Goal: Task Accomplishment & Management: Complete application form

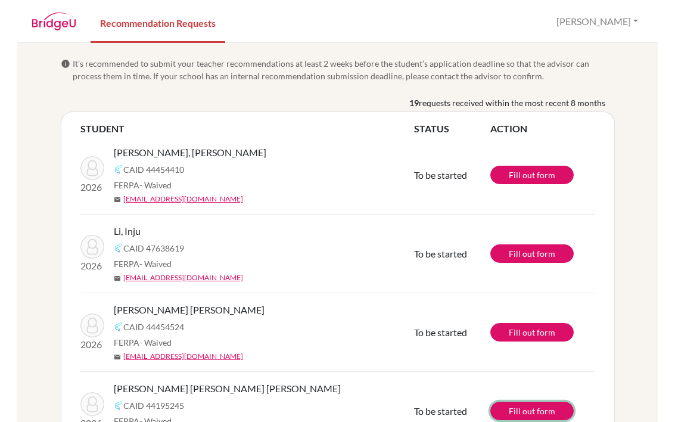
scroll to position [53, 0]
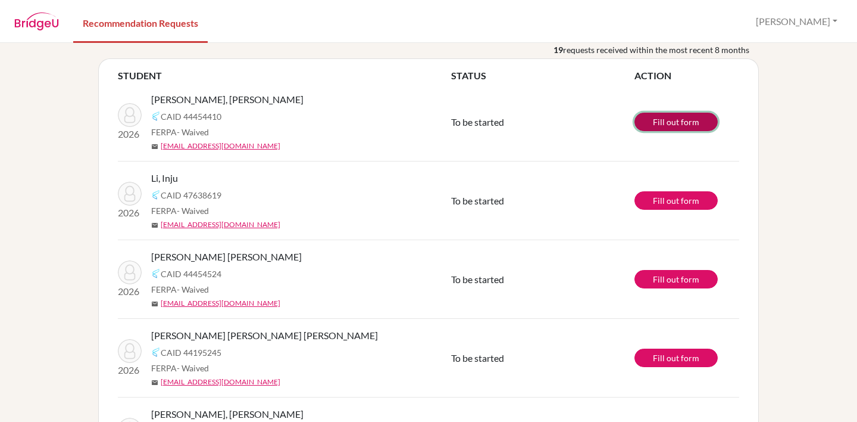
click at [696, 123] on link "Fill out form" at bounding box center [676, 122] width 83 height 18
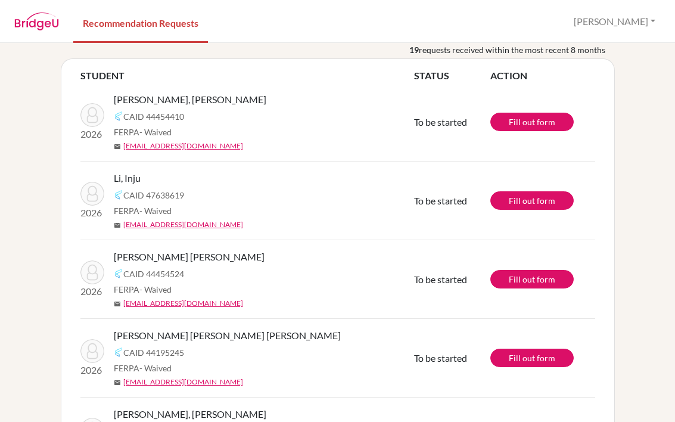
click at [307, 181] on div "Li, Inju" at bounding box center [268, 178] width 309 height 14
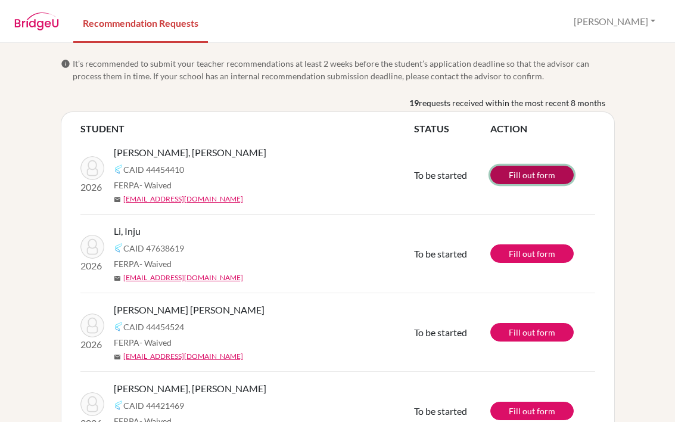
click at [536, 176] on link "Fill out form" at bounding box center [531, 175] width 83 height 18
click at [537, 167] on link "Fill out form" at bounding box center [531, 175] width 83 height 18
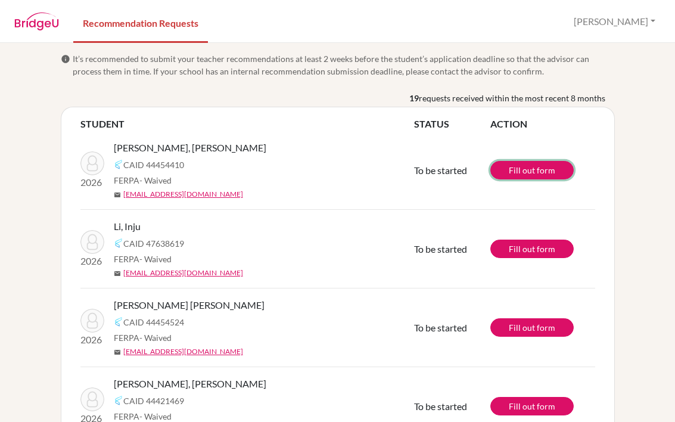
scroll to position [7, 0]
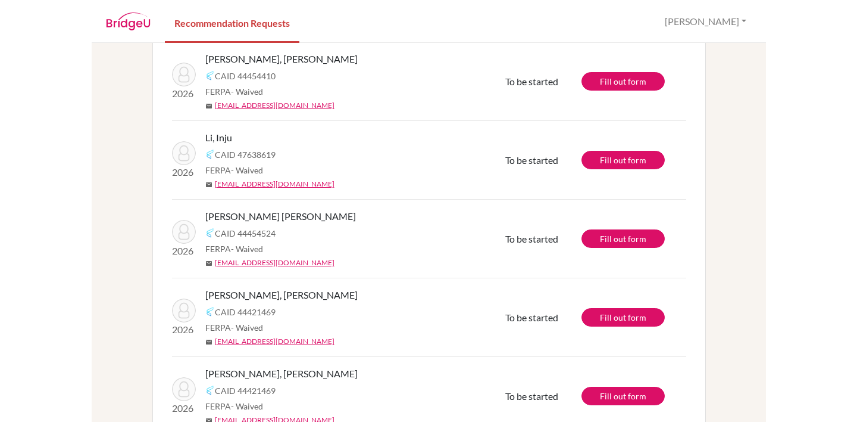
scroll to position [95, 0]
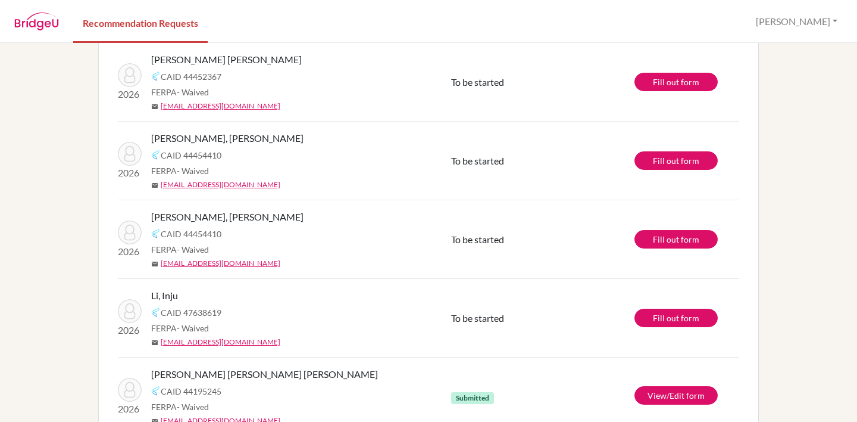
scroll to position [1037, 0]
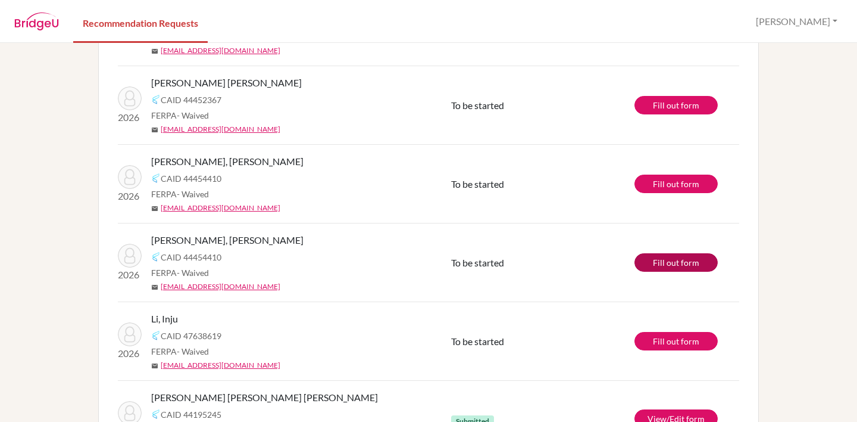
scroll to position [1007, 0]
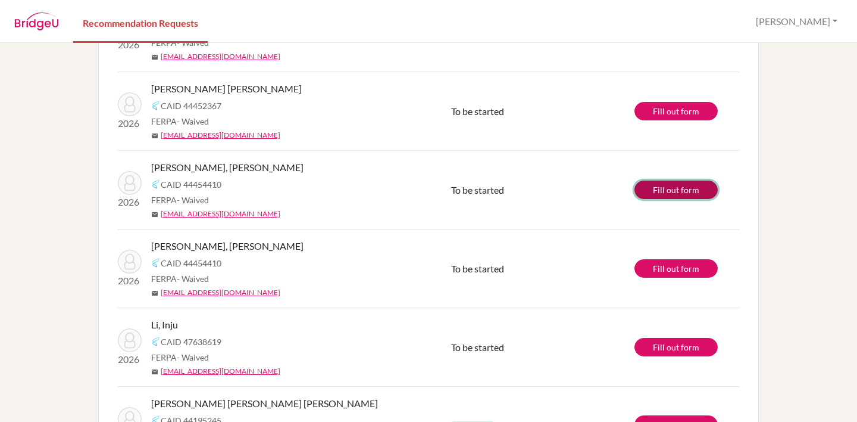
click at [668, 193] on link "Fill out form" at bounding box center [676, 189] width 83 height 18
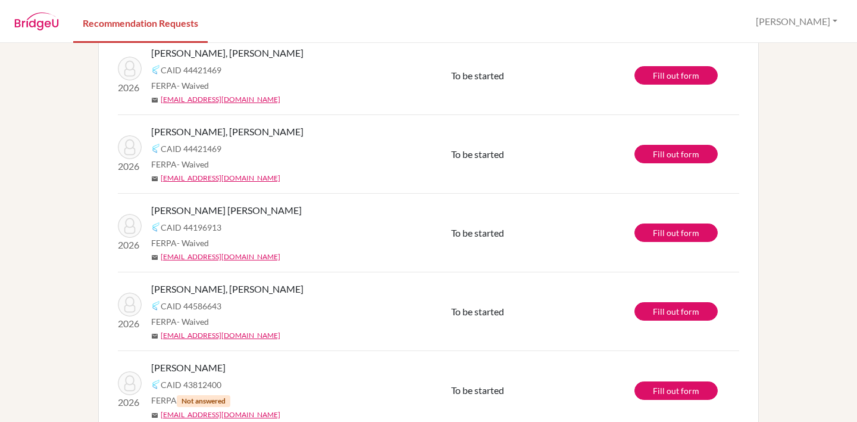
scroll to position [336, 0]
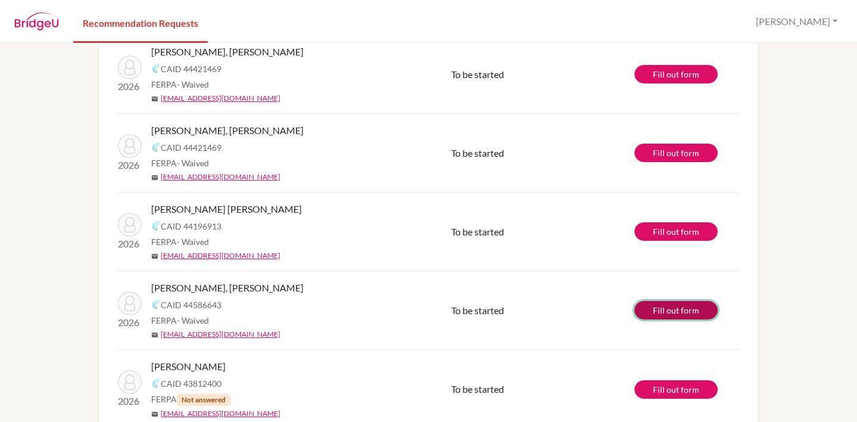
click at [689, 310] on link "Fill out form" at bounding box center [676, 310] width 83 height 18
